Goal: Transaction & Acquisition: Purchase product/service

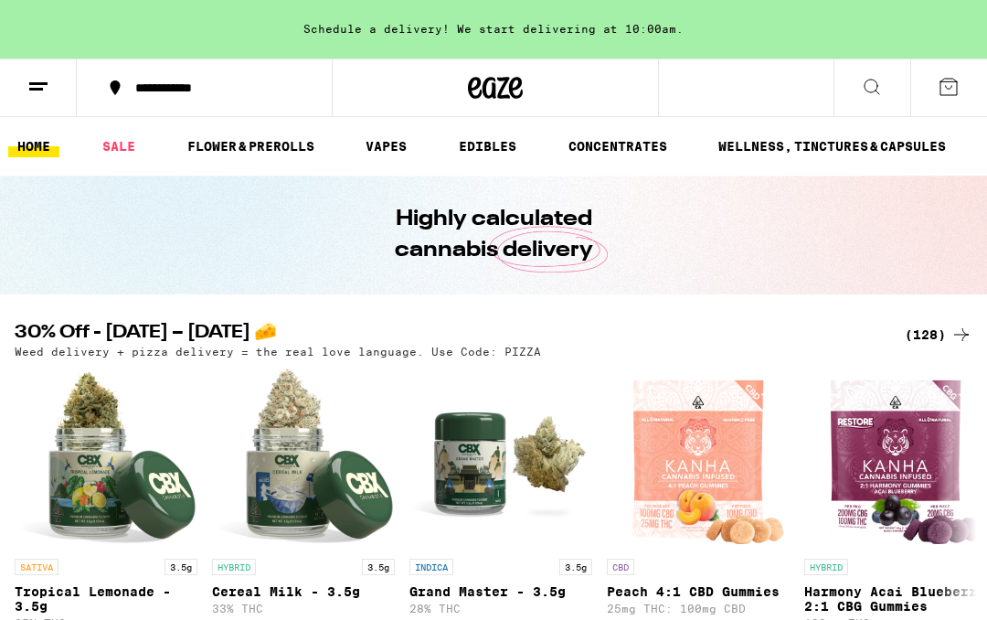
click at [921, 344] on div "(128)" at bounding box center [939, 335] width 68 height 22
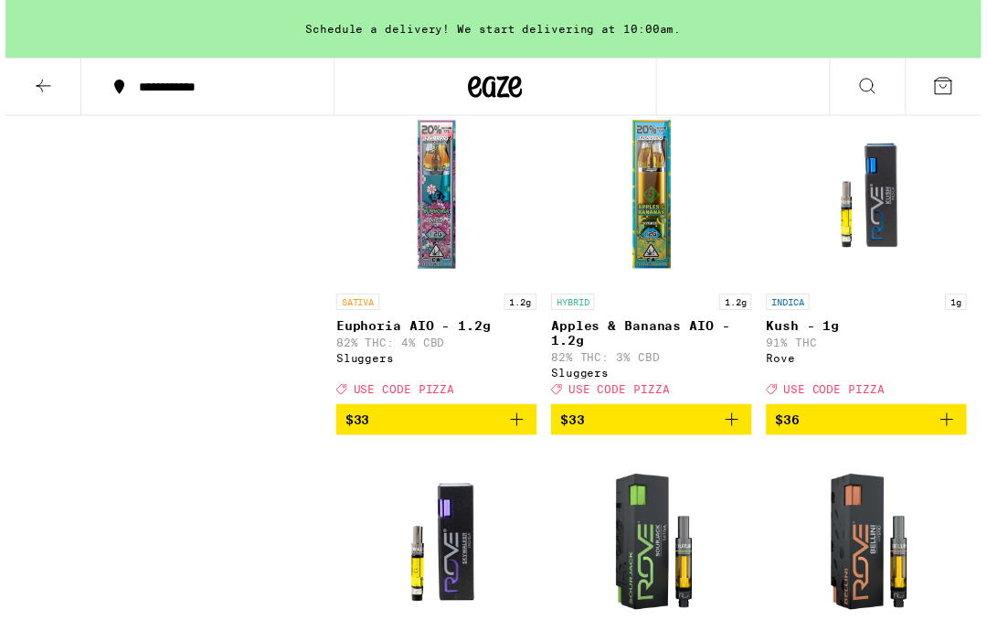
scroll to position [10617, 0]
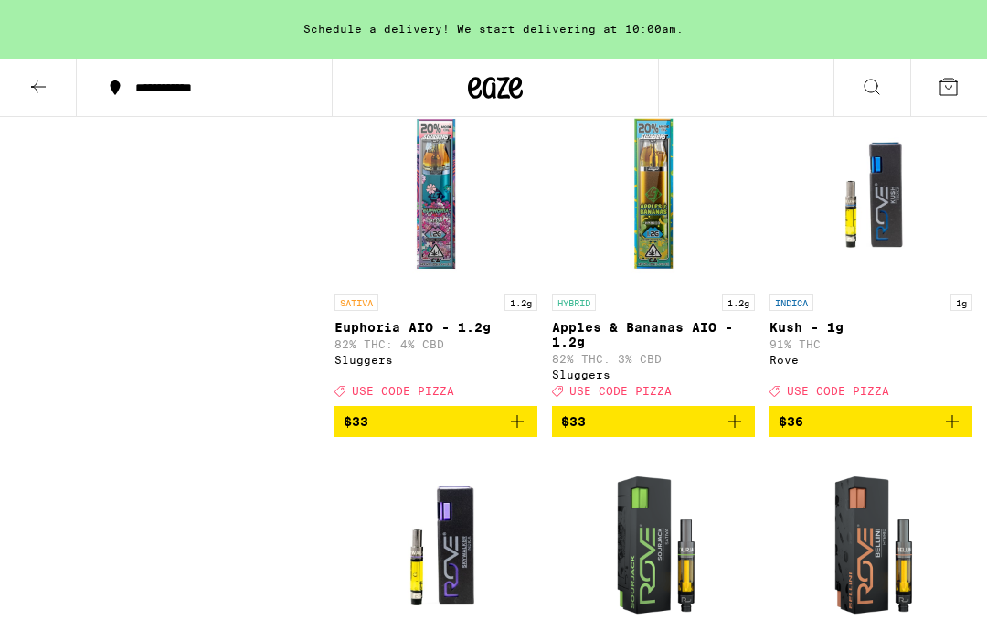
click at [752, 88] on button "$33" at bounding box center [653, 72] width 203 height 31
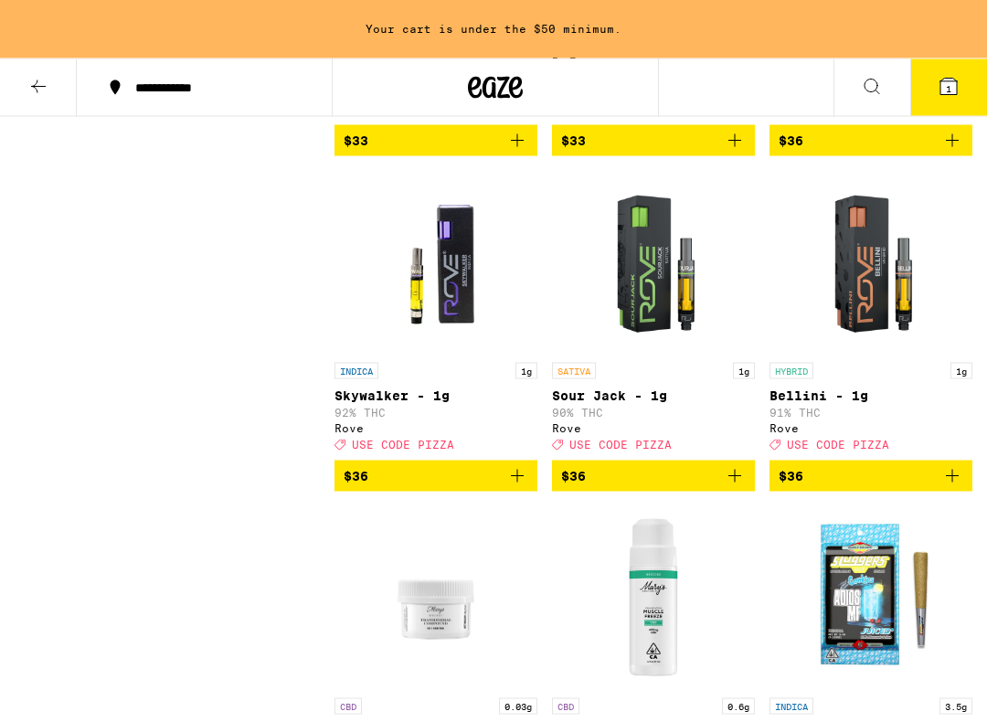
scroll to position [10898, 0]
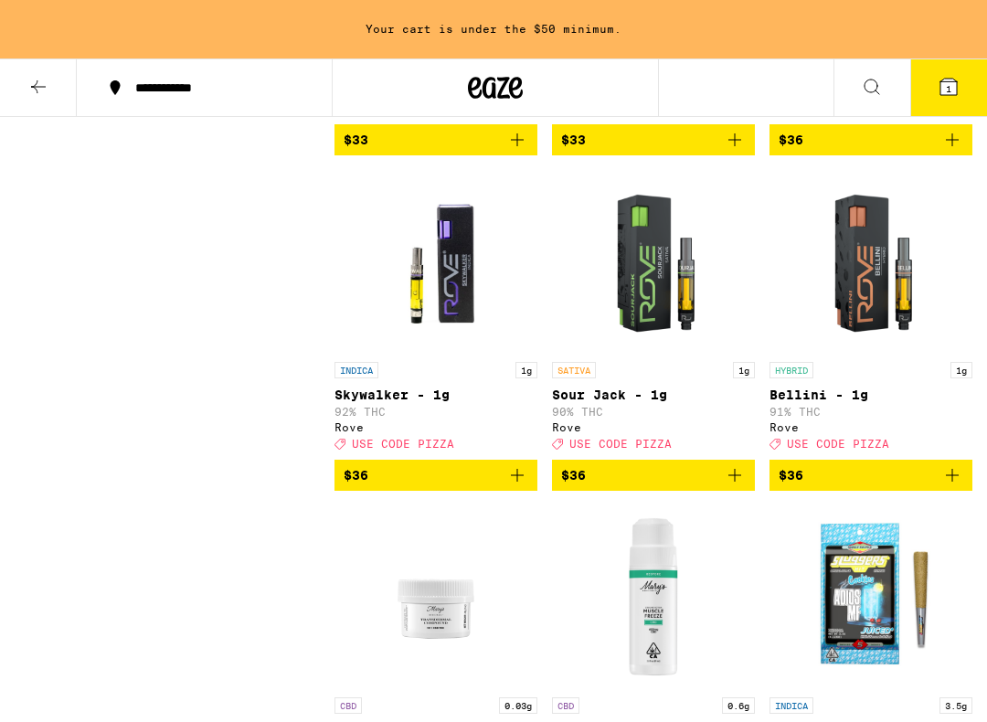
click at [513, 146] on icon "Add to bag" at bounding box center [517, 139] width 13 height 13
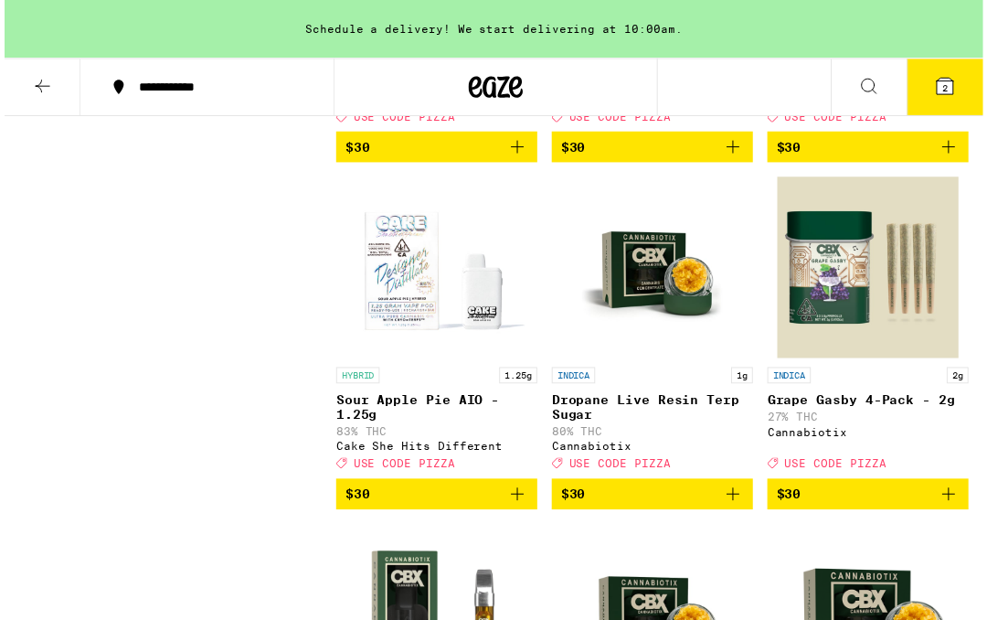
scroll to position [8460, 0]
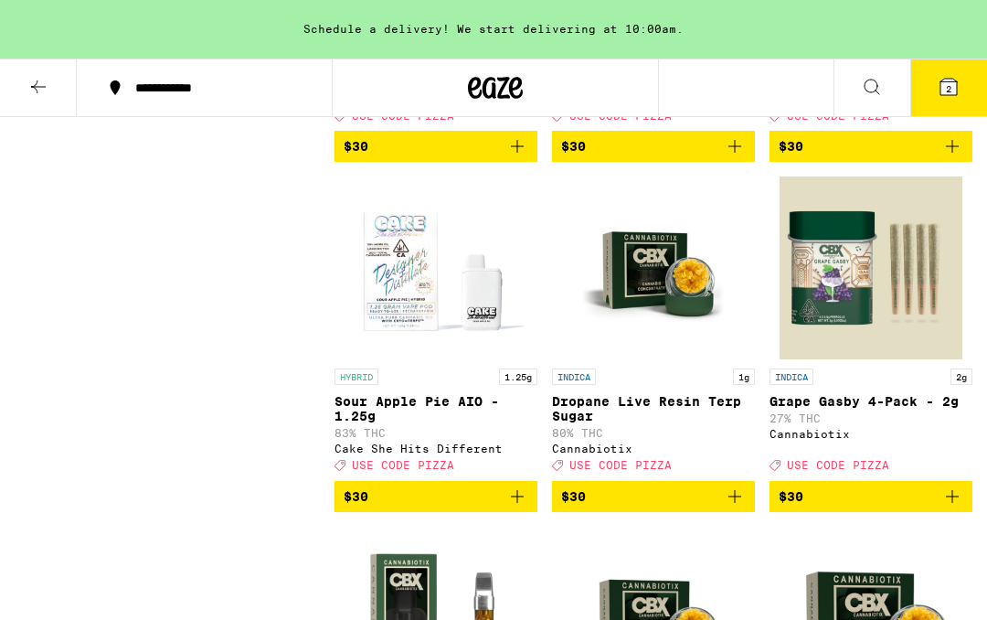
click at [517, 157] on icon "Add to bag" at bounding box center [517, 146] width 22 height 22
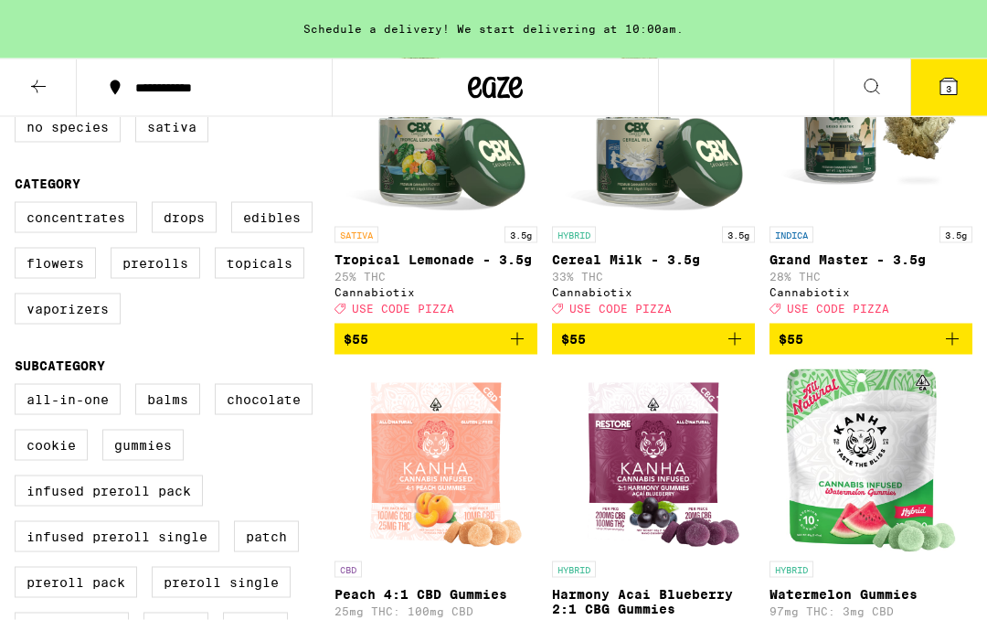
scroll to position [275, 0]
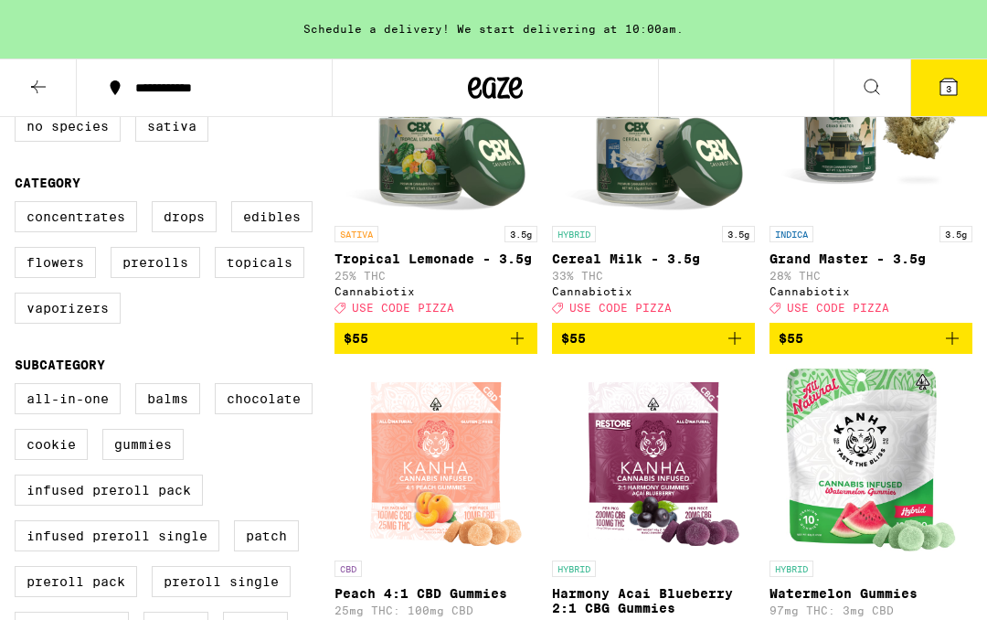
click at [170, 276] on label "Prerolls" at bounding box center [156, 262] width 90 height 31
click at [19, 205] on input "Prerolls" at bounding box center [18, 204] width 1 height 1
checkbox input "true"
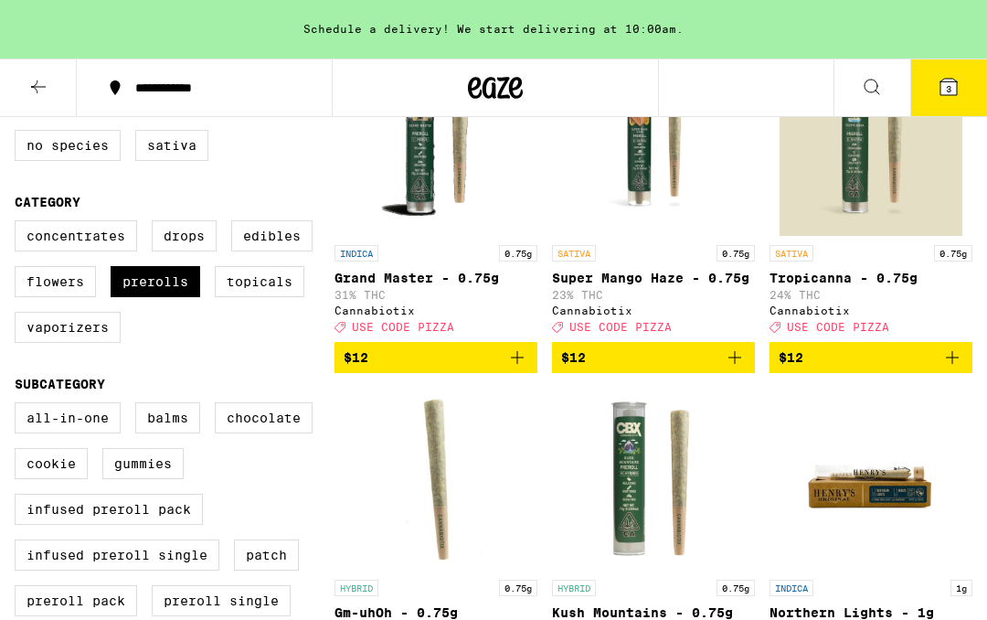
scroll to position [255, 0]
click at [959, 88] on icon at bounding box center [949, 87] width 22 height 22
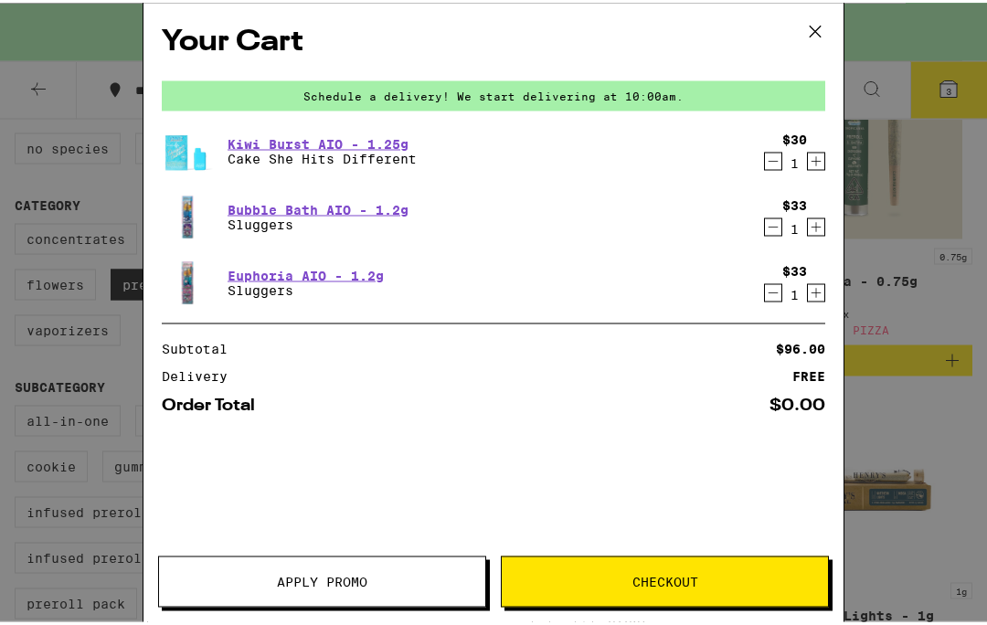
scroll to position [256, 0]
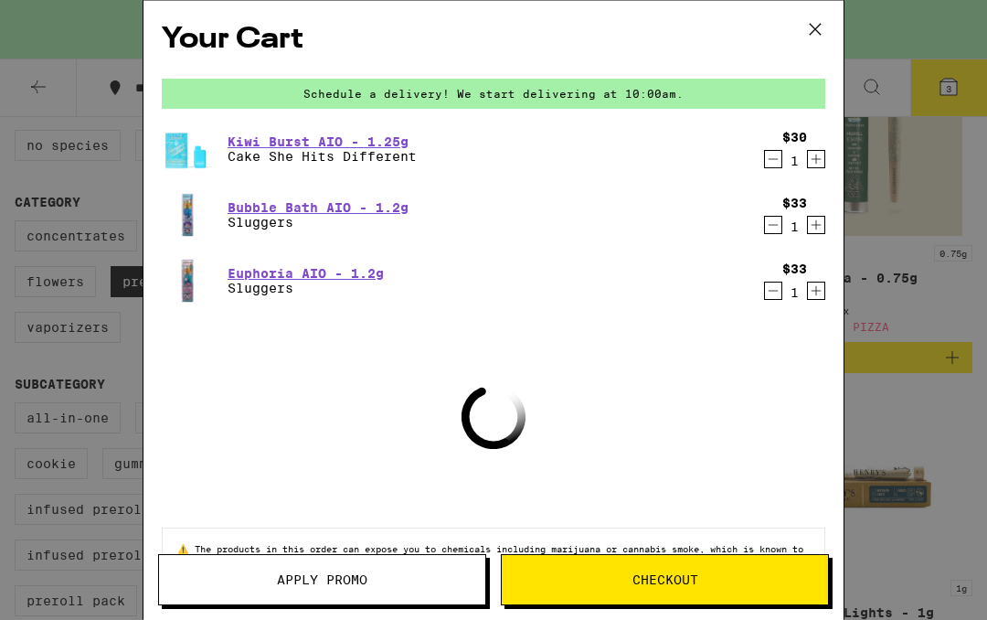
click at [450, 571] on button "Apply Promo" at bounding box center [322, 579] width 328 height 51
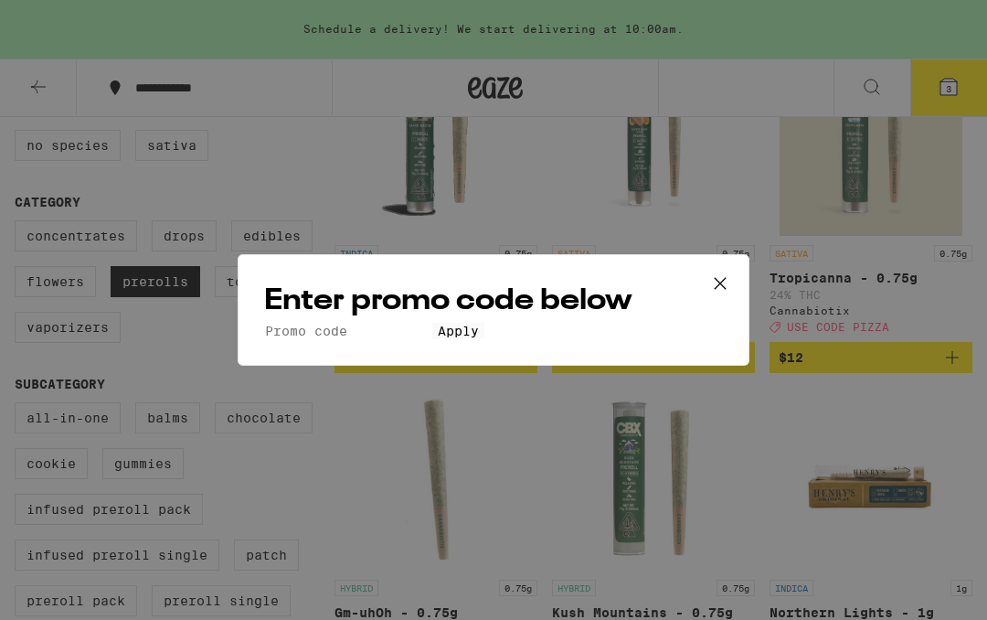
click at [432, 323] on input "Promo Code" at bounding box center [348, 331] width 168 height 16
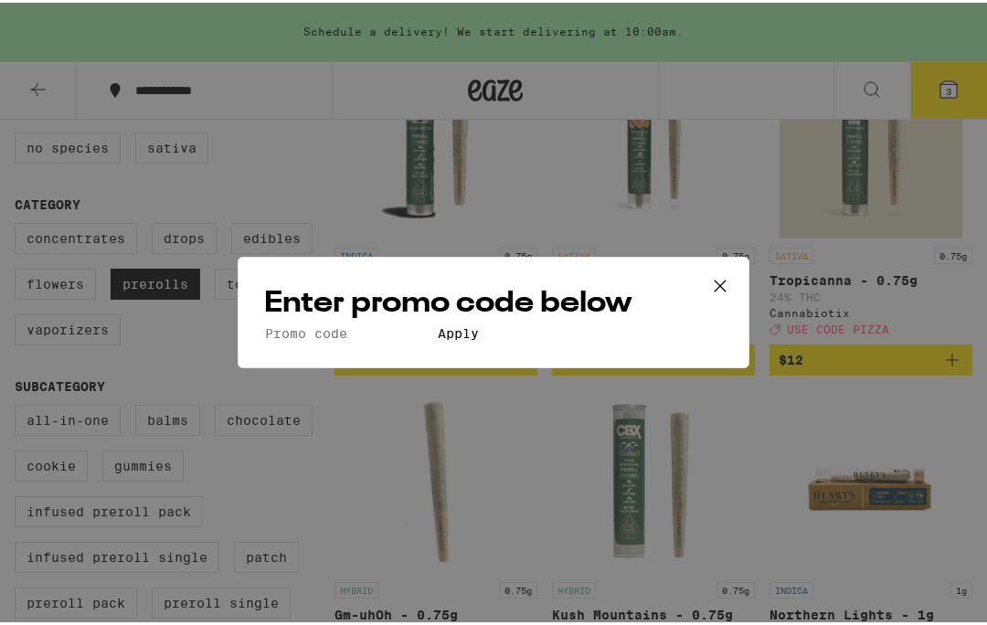
scroll to position [255, 0]
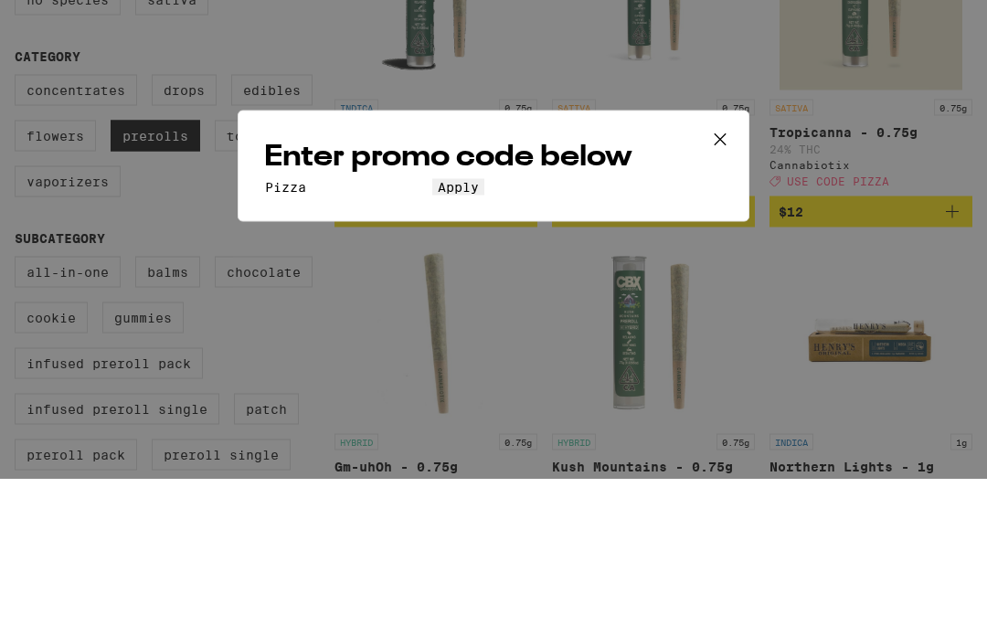
type input "Pizza"
click at [484, 325] on button "Apply" at bounding box center [458, 333] width 52 height 16
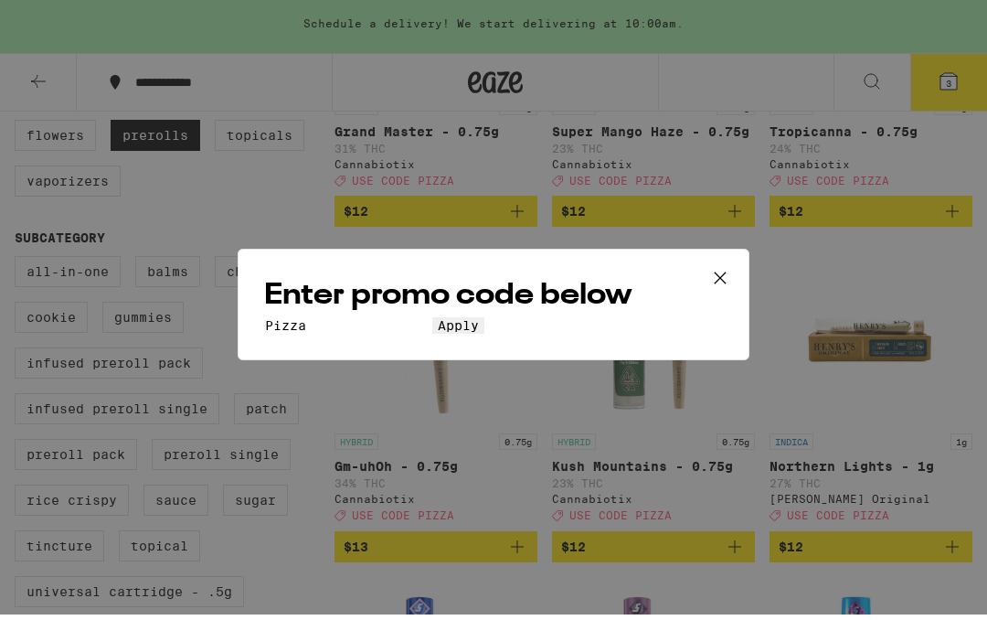
scroll to position [402, 0]
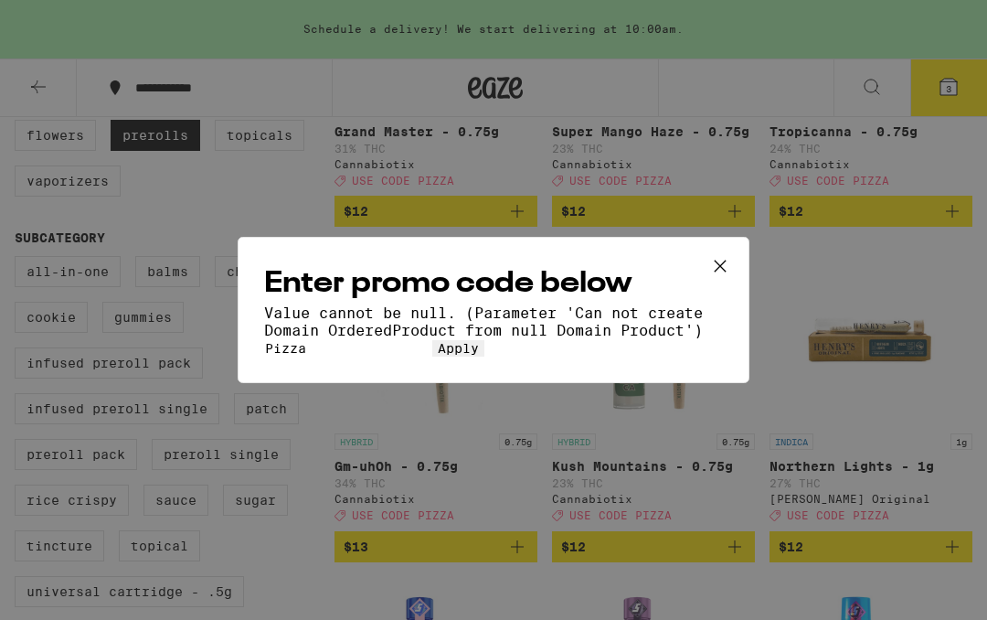
click at [479, 356] on span "Apply" at bounding box center [458, 348] width 41 height 15
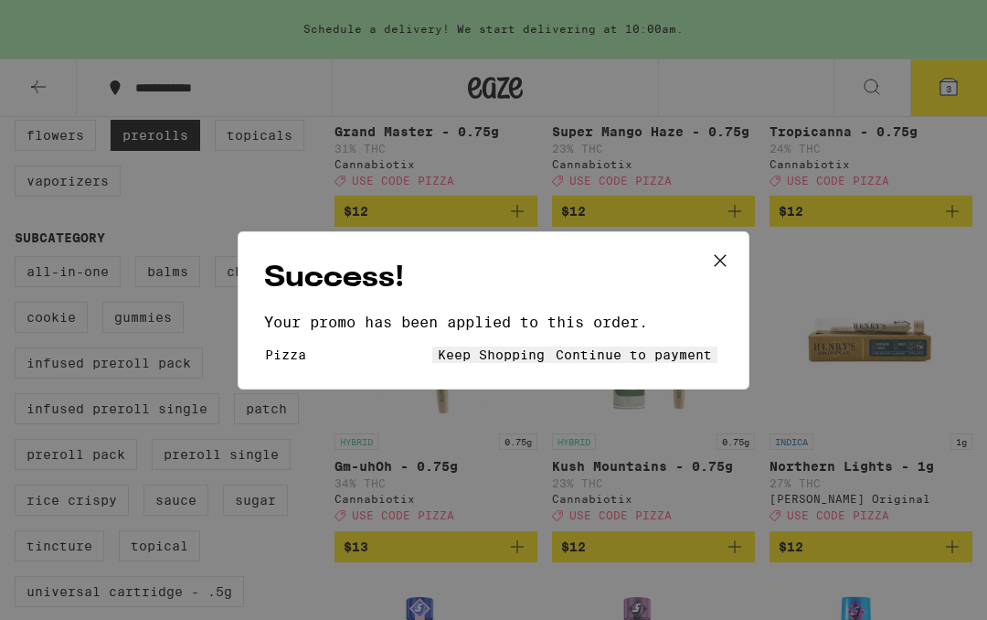
click at [633, 347] on span "Continue to payment" at bounding box center [634, 354] width 156 height 15
